Goal: Task Accomplishment & Management: Complete application form

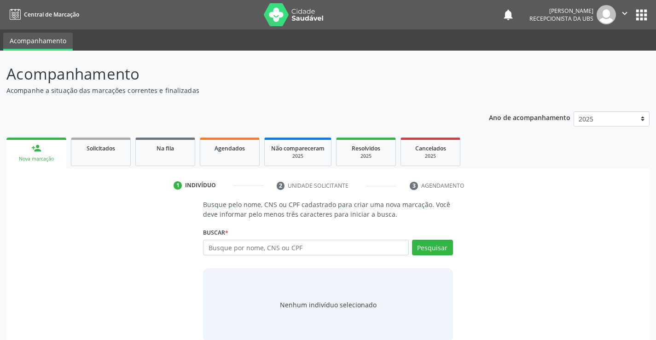
click at [264, 247] on input "text" at bounding box center [305, 248] width 205 height 16
type input "066802684420"
click at [448, 249] on button "Pesquisar" at bounding box center [432, 248] width 41 height 16
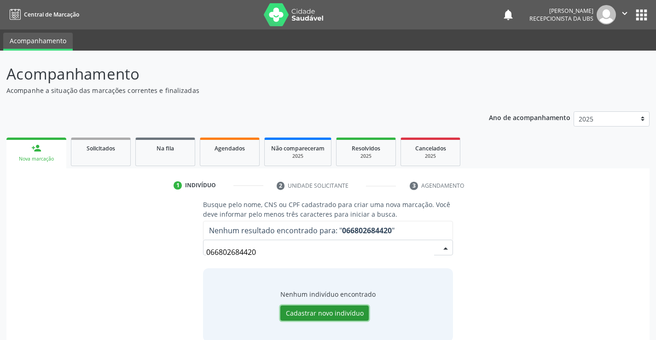
click at [305, 309] on button "Cadastrar novo indivíduo" at bounding box center [324, 314] width 88 height 16
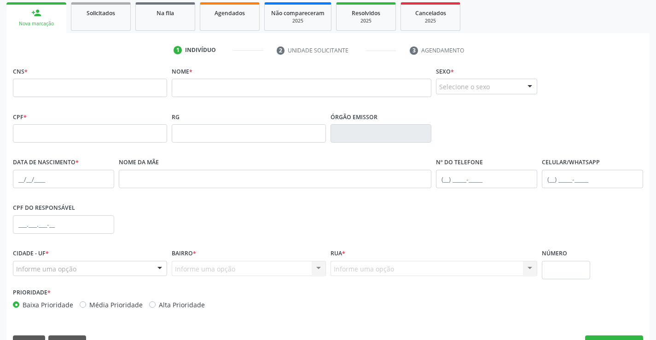
scroll to position [159, 0]
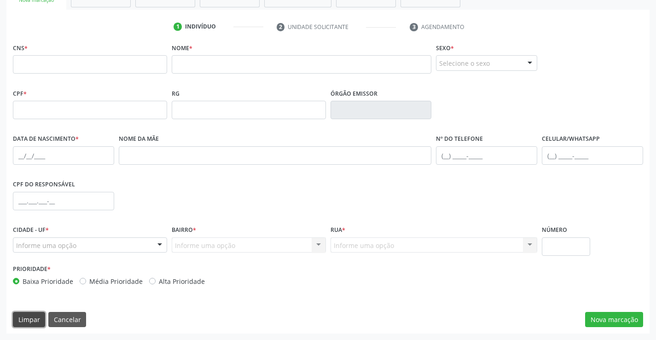
click at [19, 316] on button "Limpar" at bounding box center [29, 320] width 32 height 16
click at [251, 72] on input "text" at bounding box center [302, 64] width 260 height 18
click at [604, 322] on button "Nova marcação" at bounding box center [614, 320] width 58 height 16
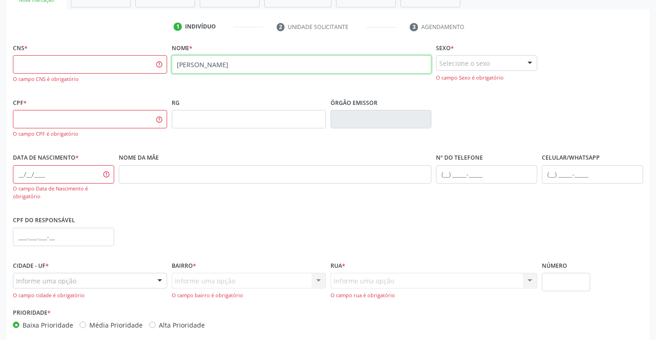
click at [350, 65] on input "[PERSON_NAME]" at bounding box center [302, 64] width 260 height 18
type input "h"
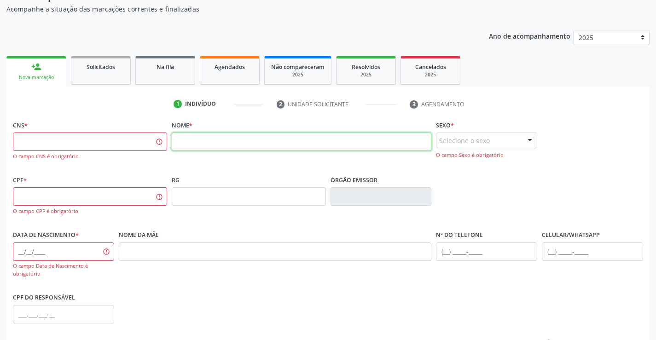
scroll to position [0, 0]
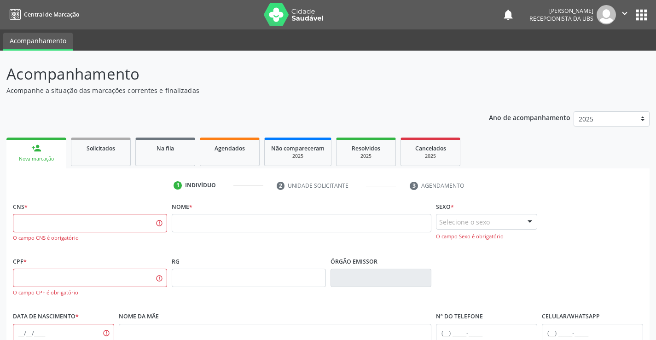
click at [29, 162] on div "Nova marcação" at bounding box center [36, 159] width 47 height 7
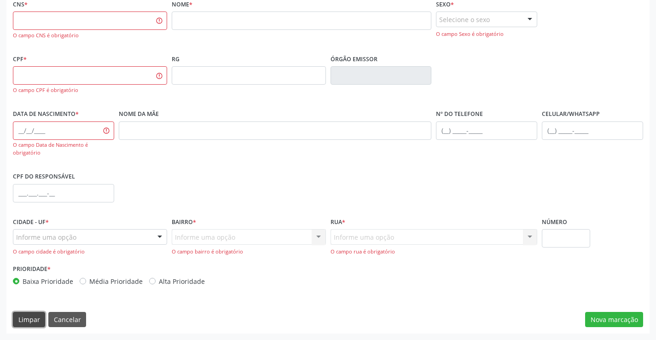
click at [35, 321] on button "Limpar" at bounding box center [29, 320] width 32 height 16
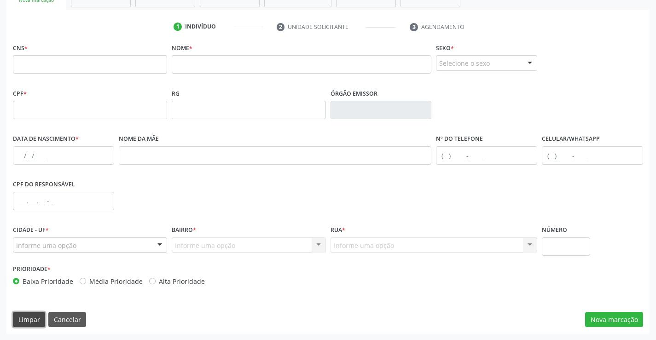
scroll to position [159, 0]
click at [209, 62] on input "text" at bounding box center [302, 64] width 260 height 18
type input "7"
click at [152, 65] on input "text" at bounding box center [90, 64] width 154 height 18
click at [142, 61] on input "700 5063 2838 0852" at bounding box center [90, 64] width 154 height 18
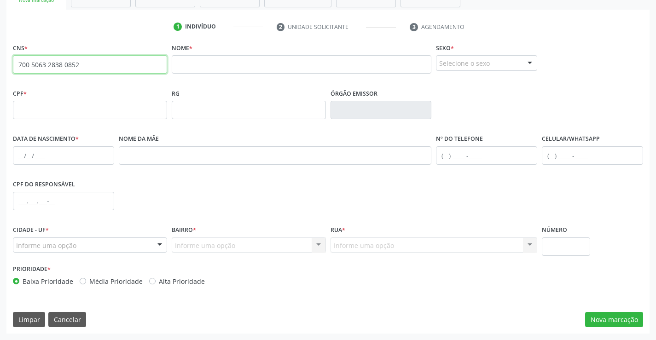
click at [131, 63] on input "700 5063 2838 0852" at bounding box center [90, 64] width 154 height 18
type input "7"
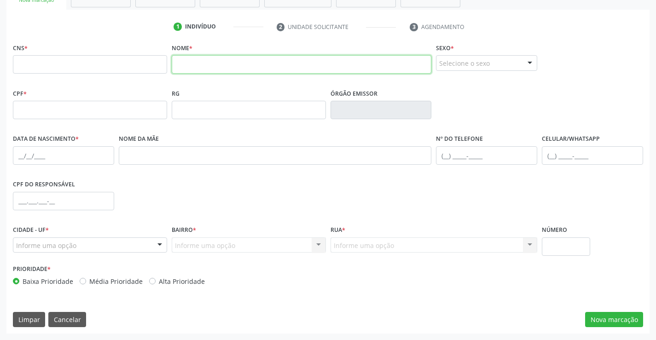
click at [212, 71] on input "text" at bounding box center [302, 64] width 260 height 18
type input "[PERSON_NAME]"
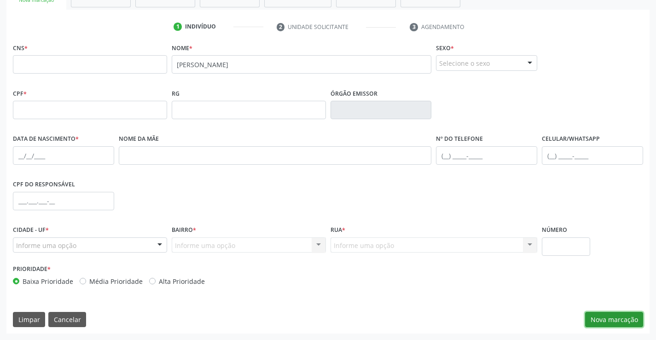
click at [607, 316] on button "Nova marcação" at bounding box center [614, 320] width 58 height 16
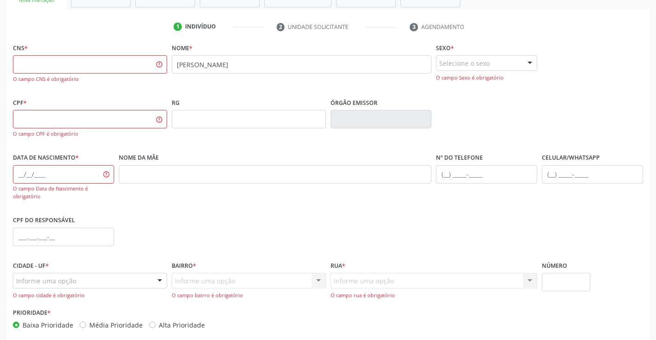
click at [607, 316] on div "Prioridade * Baixa Prioridade Média Prioridade Alta Prioridade" at bounding box center [328, 321] width 635 height 30
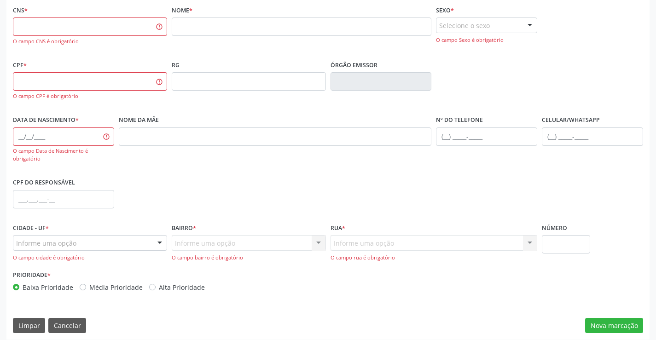
scroll to position [203, 0]
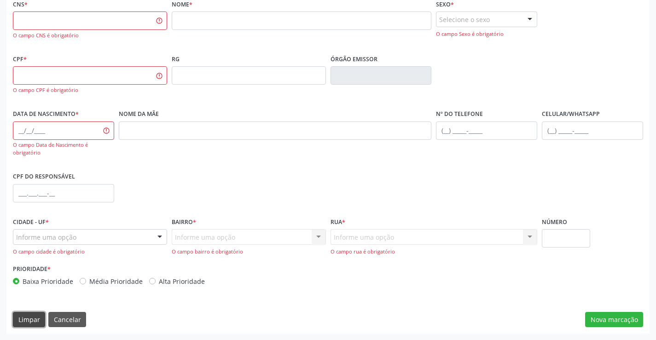
click at [26, 316] on button "Limpar" at bounding box center [29, 320] width 32 height 16
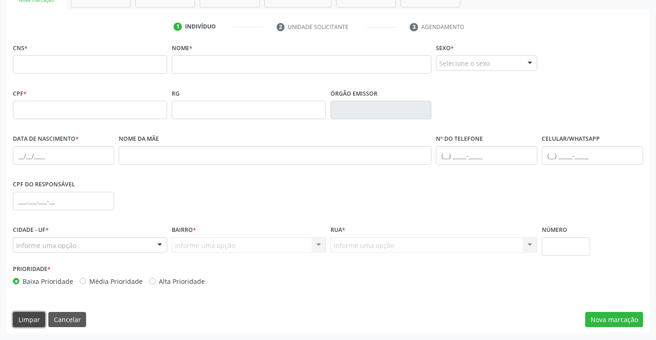
scroll to position [159, 0]
click at [220, 60] on input "text" at bounding box center [302, 64] width 260 height 18
type input "h"
click at [24, 316] on button "Limpar" at bounding box center [29, 320] width 32 height 16
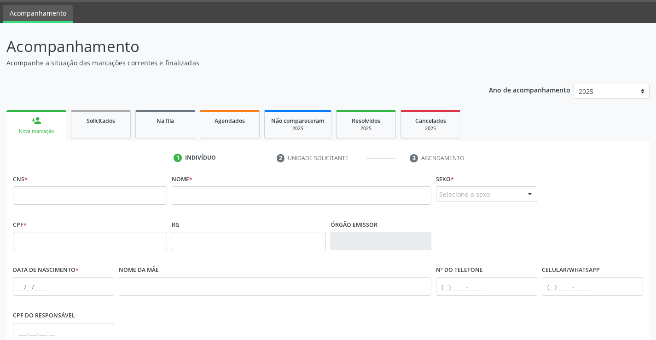
scroll to position [22, 0]
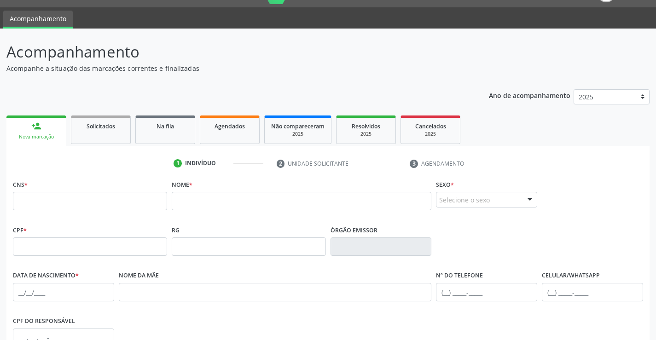
click at [516, 73] on header "Acompanhamento Acompanhe a situação das marcações correntes e finalizadas Relat…" at bounding box center [327, 57] width 643 height 33
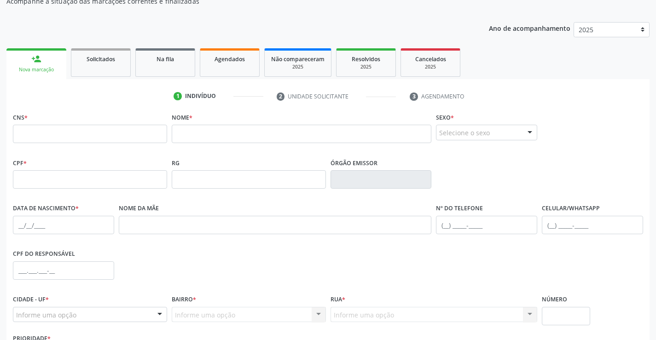
scroll to position [90, 0]
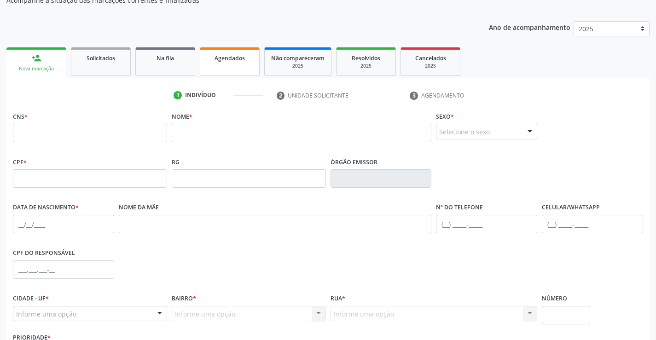
click at [209, 71] on link "Agendados" at bounding box center [230, 61] width 60 height 29
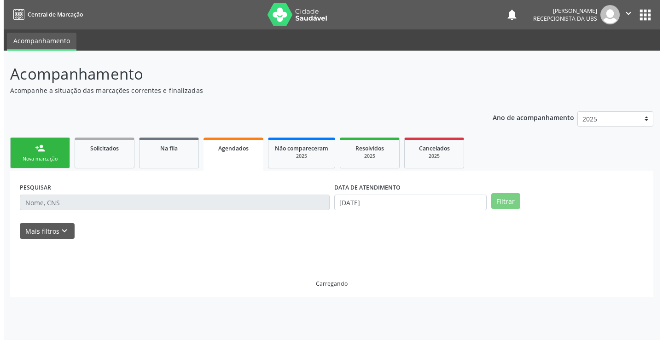
scroll to position [0, 0]
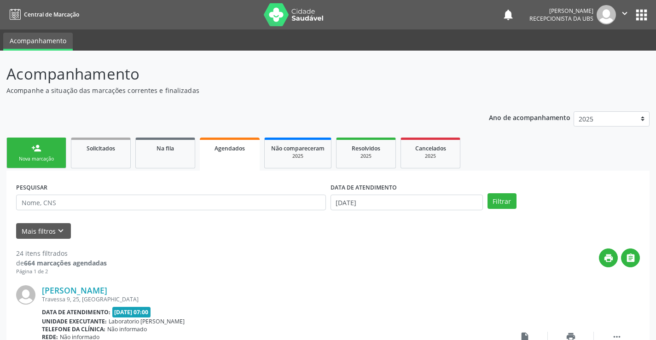
click at [230, 155] on link "Agendados" at bounding box center [230, 154] width 60 height 33
